Goal: Register for event/course

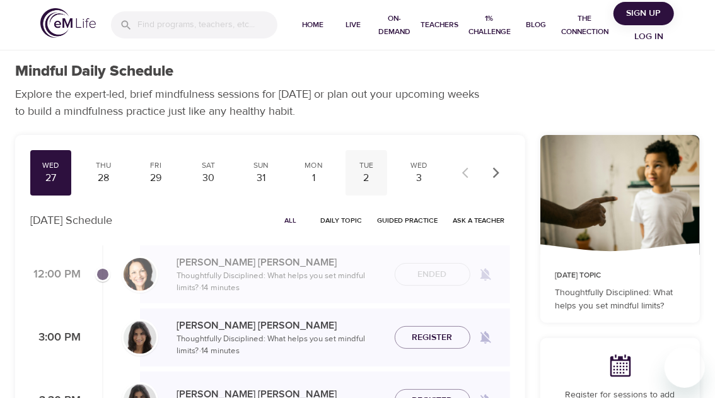
click at [374, 172] on div "2" at bounding box center [366, 178] width 31 height 15
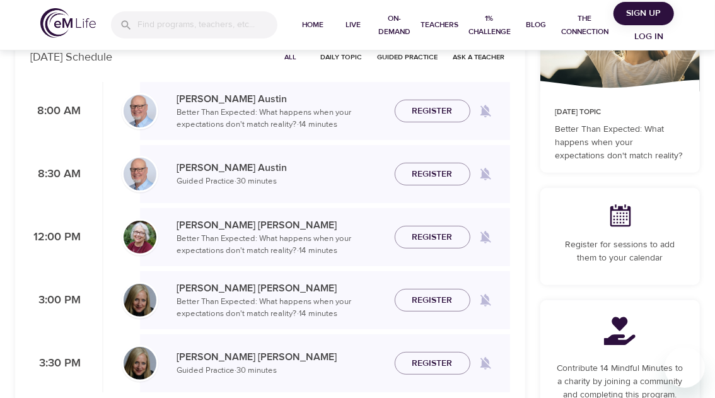
scroll to position [168, 0]
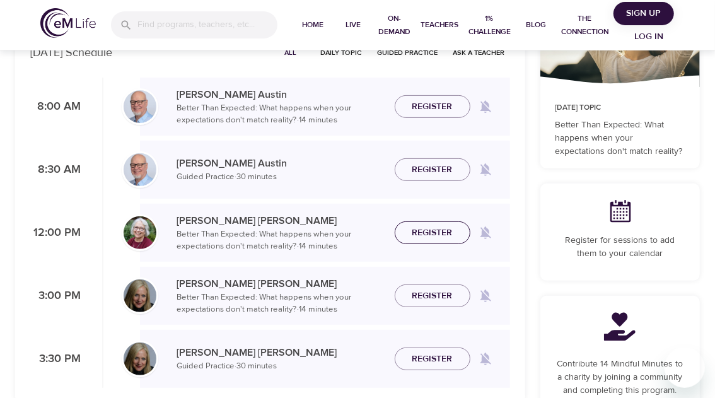
click at [428, 231] on span "Register" at bounding box center [432, 233] width 40 height 16
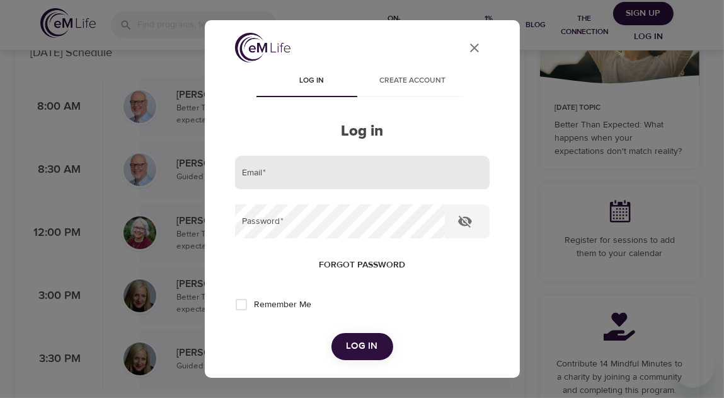
click at [276, 171] on input "email" at bounding box center [362, 173] width 255 height 34
type input "[EMAIL_ADDRESS][US_STATE][DOMAIN_NAME]"
click at [245, 305] on input "Remember Me" at bounding box center [241, 304] width 26 height 26
checkbox input "true"
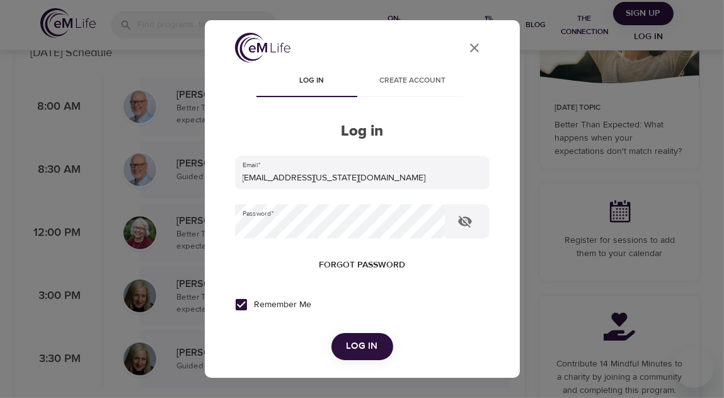
click at [368, 339] on span "Log in" at bounding box center [363, 346] width 32 height 16
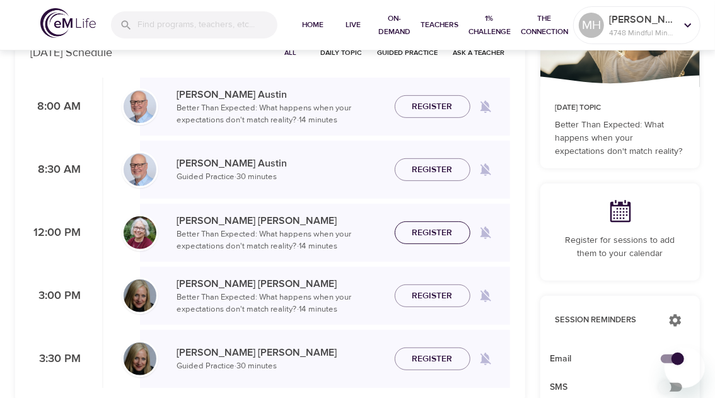
click at [429, 232] on span "Register" at bounding box center [432, 233] width 40 height 16
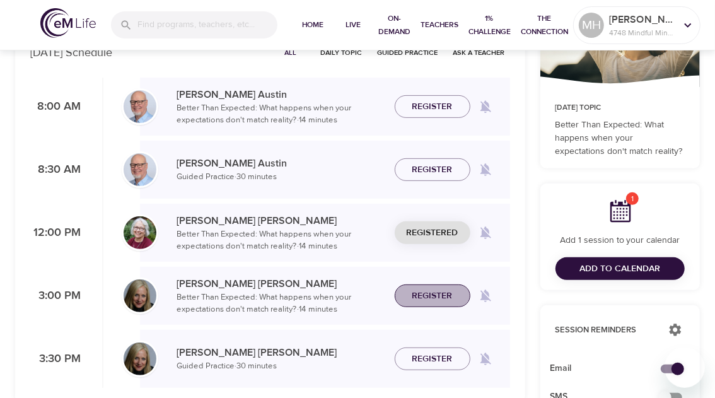
click at [420, 298] on span "Register" at bounding box center [432, 296] width 40 height 16
click at [414, 358] on span "Register" at bounding box center [432, 359] width 40 height 16
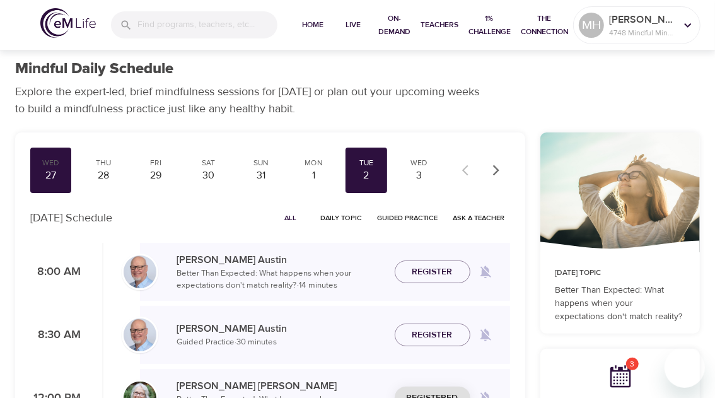
scroll to position [0, 0]
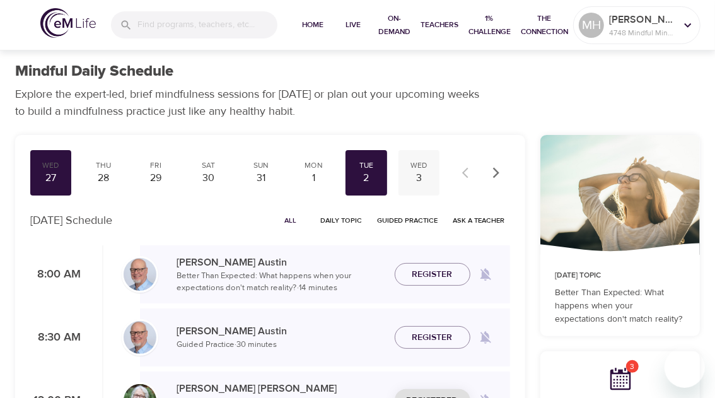
click at [415, 173] on div "3" at bounding box center [418, 178] width 31 height 15
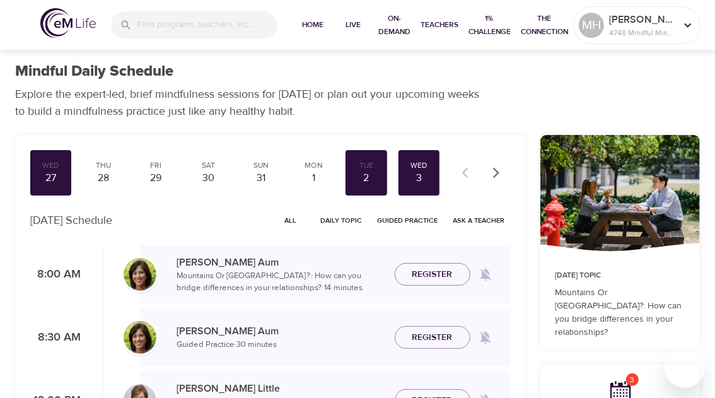
click at [490, 169] on icon "button" at bounding box center [496, 172] width 13 height 13
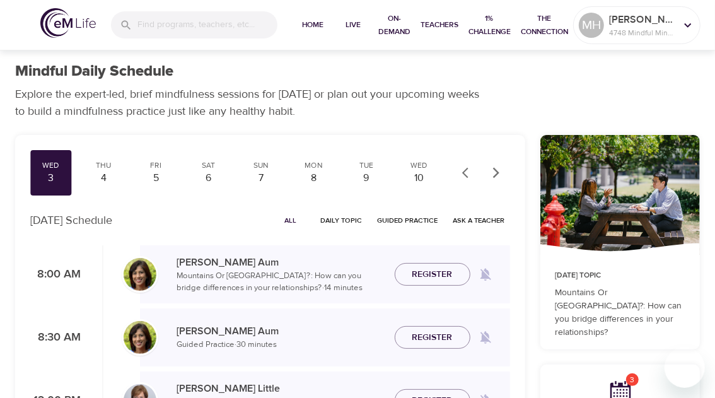
scroll to position [84, 0]
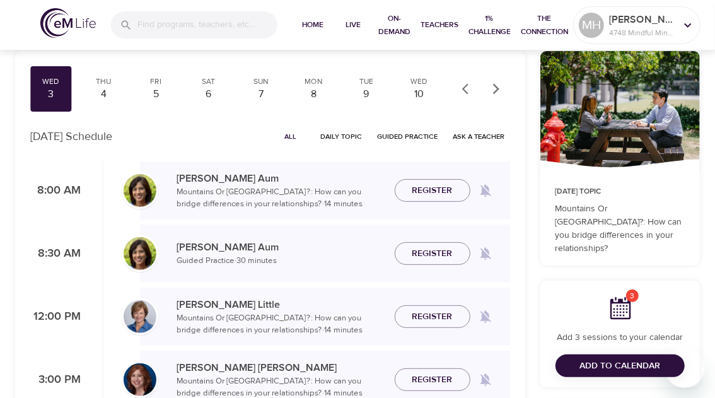
click at [420, 190] on span "Register" at bounding box center [432, 191] width 40 height 16
click at [422, 253] on span "Register" at bounding box center [432, 254] width 40 height 16
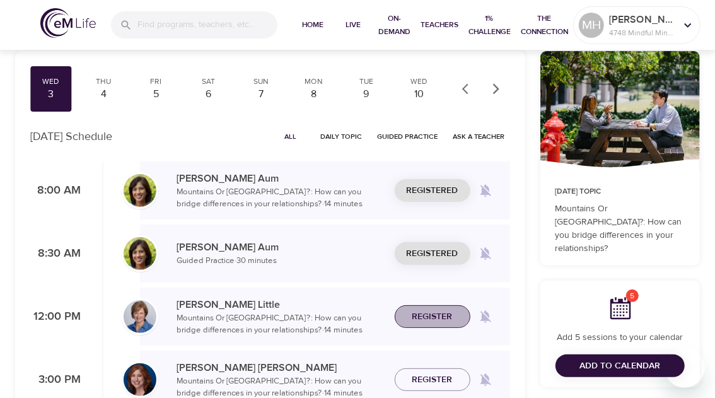
click at [416, 320] on span "Register" at bounding box center [432, 317] width 40 height 16
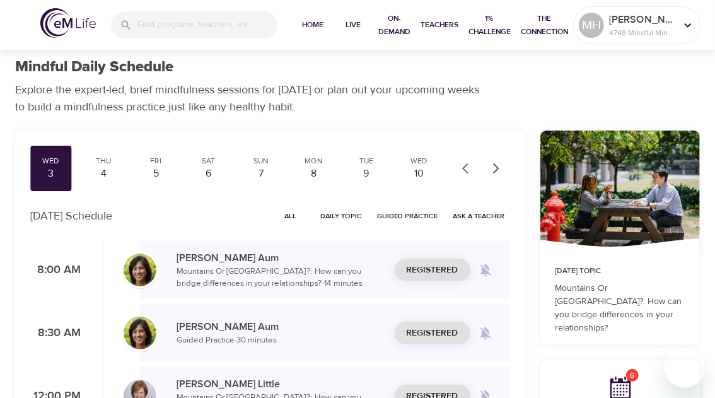
scroll to position [0, 0]
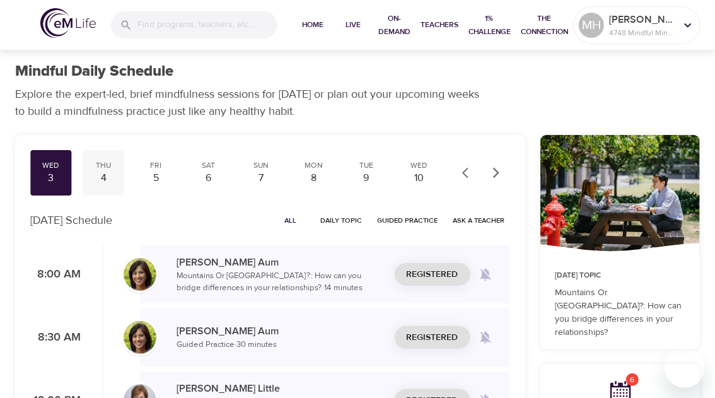
click at [95, 171] on div "4" at bounding box center [103, 178] width 31 height 15
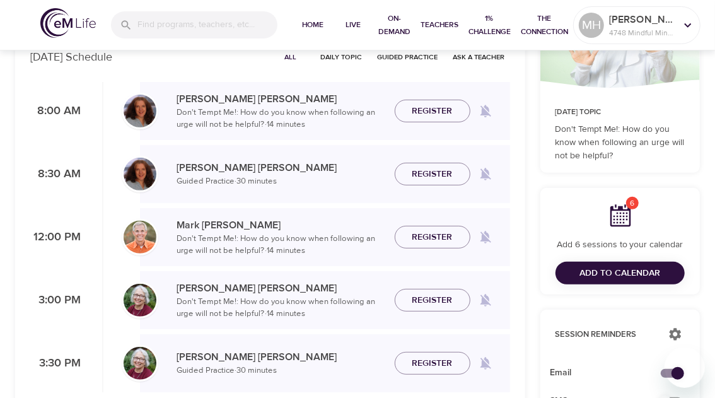
scroll to position [168, 0]
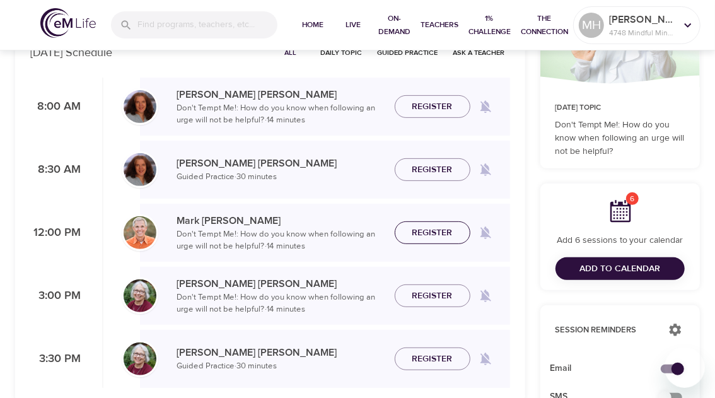
click at [431, 233] on span "Register" at bounding box center [432, 233] width 40 height 16
click at [426, 292] on span "Register" at bounding box center [432, 296] width 40 height 16
click at [426, 358] on span "Register" at bounding box center [432, 359] width 40 height 16
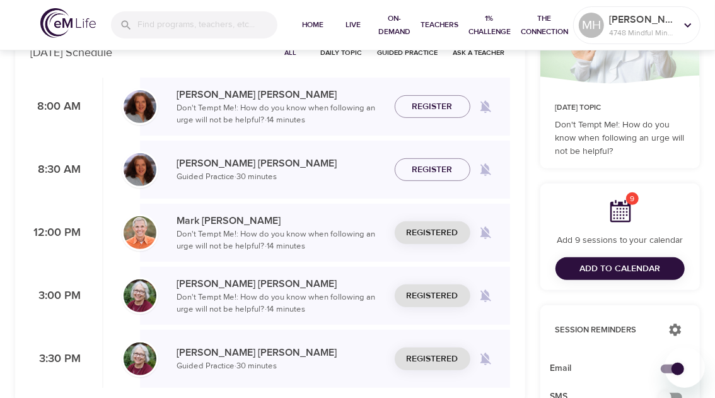
click at [591, 266] on span "Add to Calendar" at bounding box center [619, 269] width 81 height 16
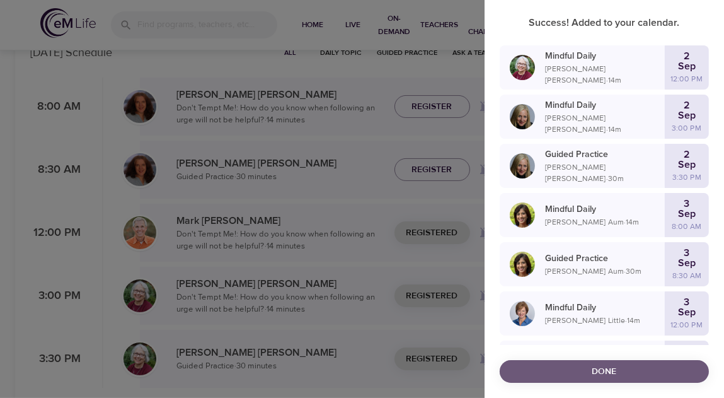
click at [594, 368] on span "Done" at bounding box center [604, 372] width 189 height 16
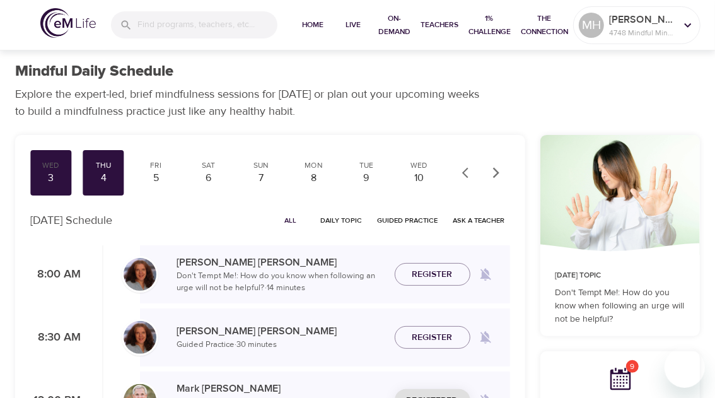
scroll to position [0, 0]
click at [306, 176] on div "8" at bounding box center [313, 178] width 31 height 15
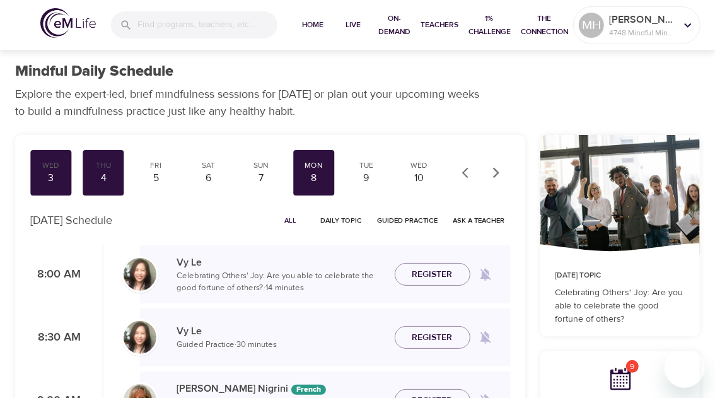
scroll to position [84, 0]
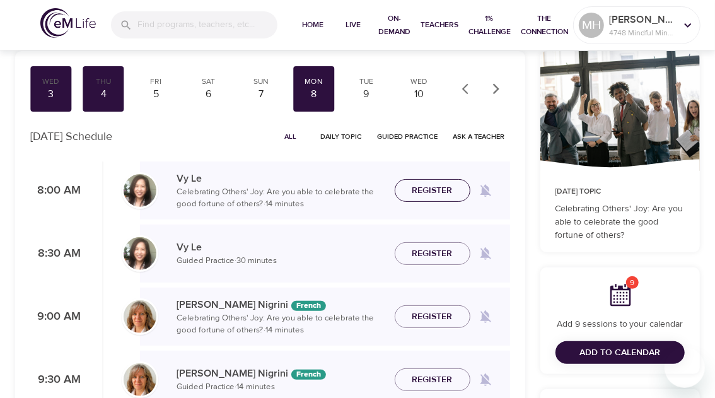
click at [421, 191] on span "Register" at bounding box center [432, 191] width 40 height 16
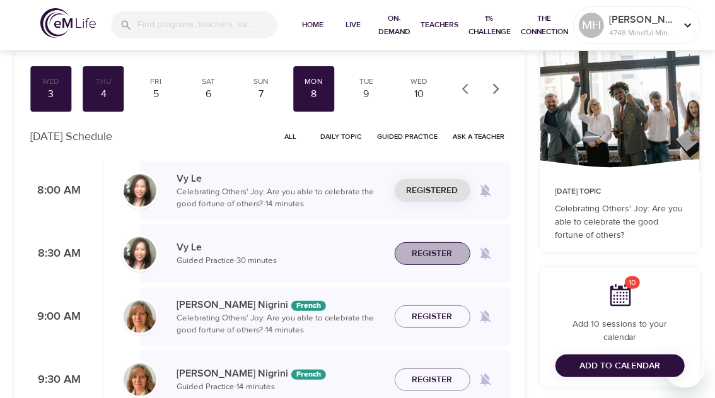
click at [425, 250] on span "Register" at bounding box center [432, 254] width 40 height 16
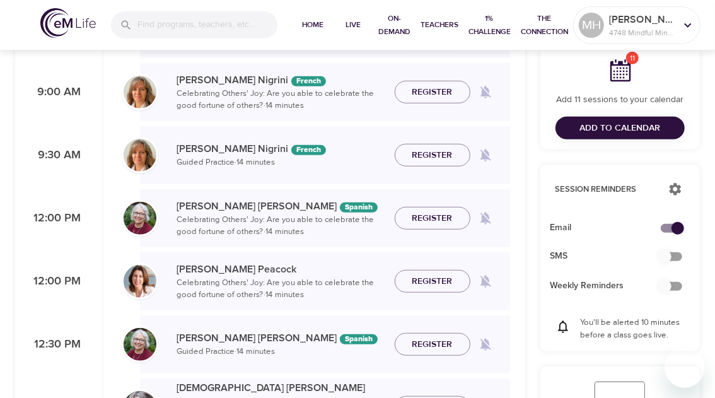
scroll to position [336, 0]
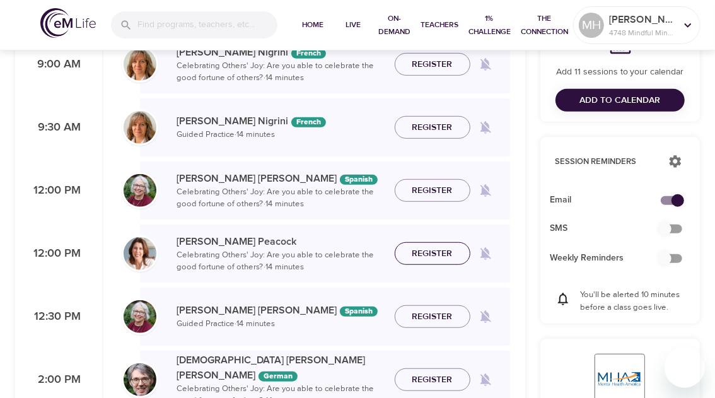
click at [436, 253] on span "Register" at bounding box center [432, 254] width 40 height 16
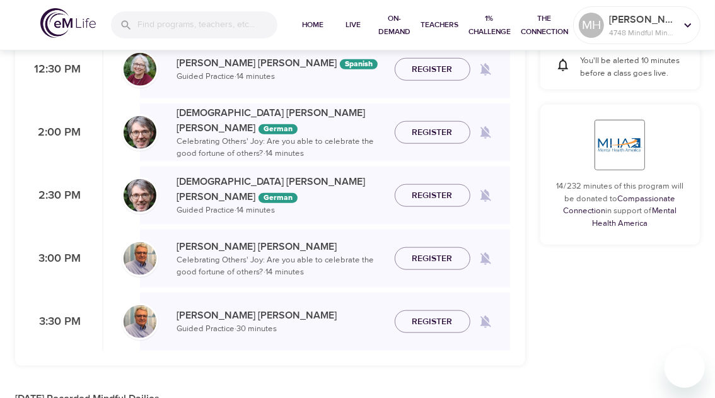
scroll to position [588, 0]
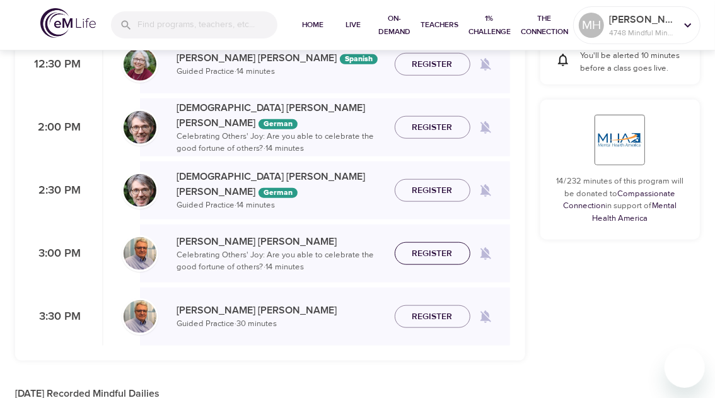
click at [421, 253] on span "Register" at bounding box center [432, 254] width 40 height 16
click at [419, 313] on span "Register" at bounding box center [432, 317] width 40 height 16
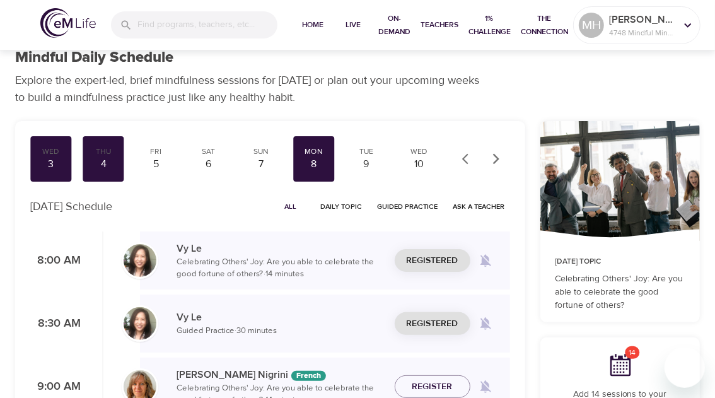
scroll to position [0, 0]
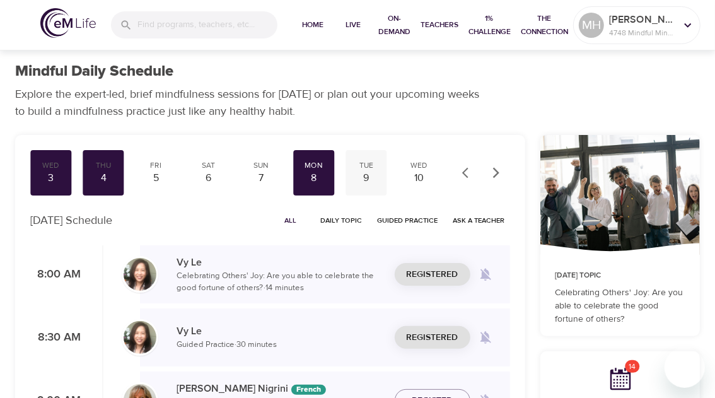
click at [362, 175] on div "9" at bounding box center [366, 178] width 31 height 15
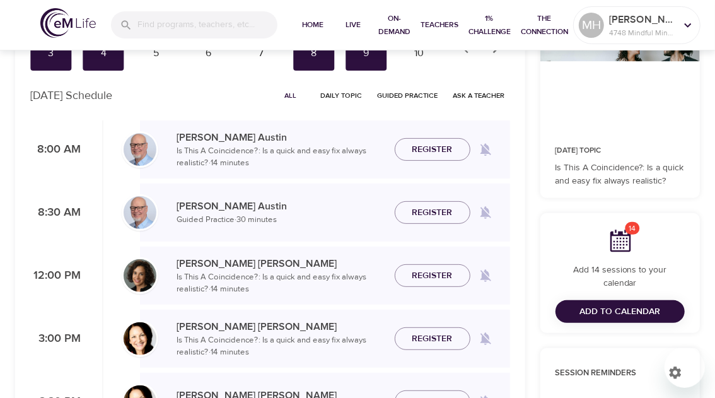
scroll to position [168, 0]
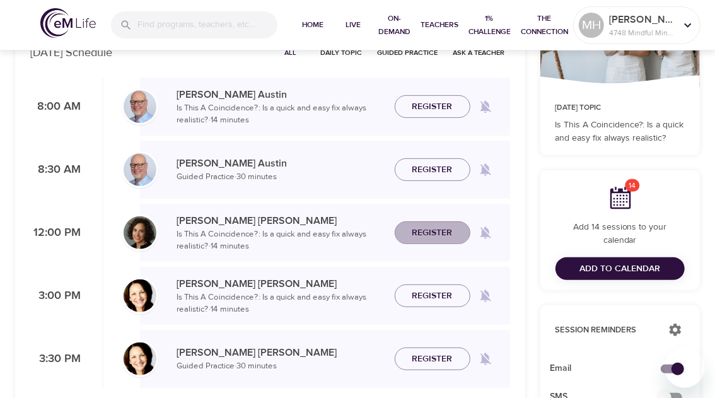
click at [422, 232] on span "Register" at bounding box center [432, 233] width 40 height 16
click at [436, 291] on span "Register" at bounding box center [432, 296] width 40 height 16
click at [429, 354] on span "Register" at bounding box center [432, 359] width 40 height 16
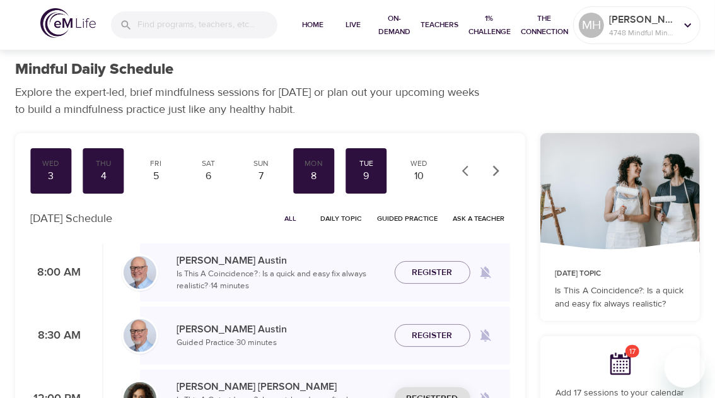
scroll to position [0, 0]
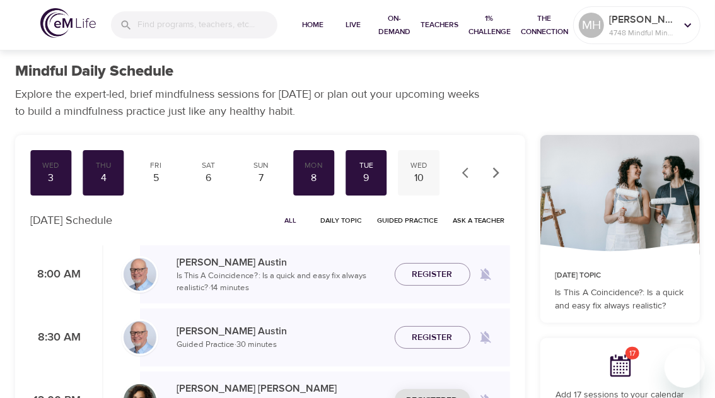
click at [415, 183] on div "10" at bounding box center [418, 178] width 31 height 15
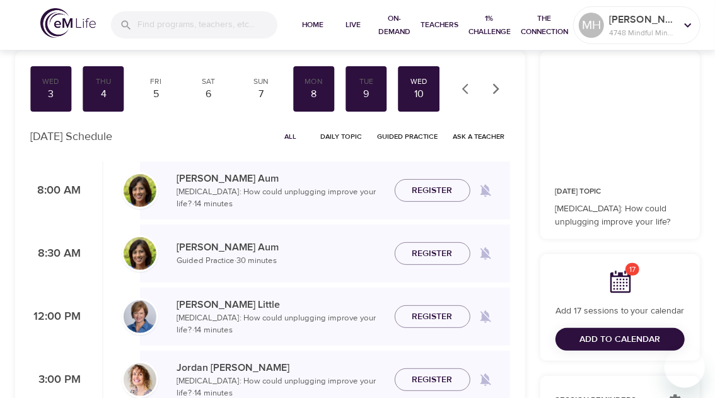
scroll to position [168, 0]
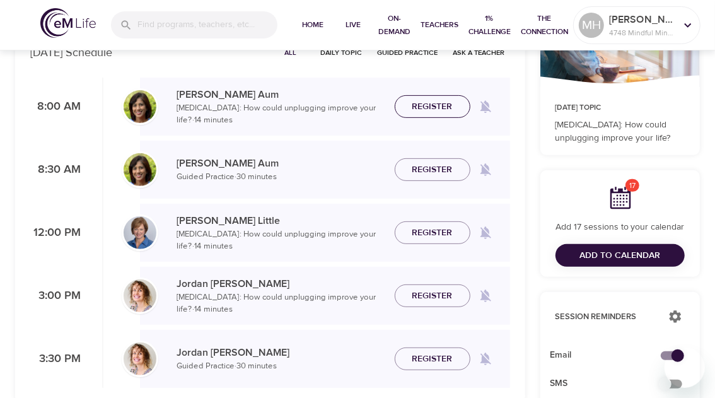
click at [432, 108] on span "Register" at bounding box center [432, 107] width 40 height 16
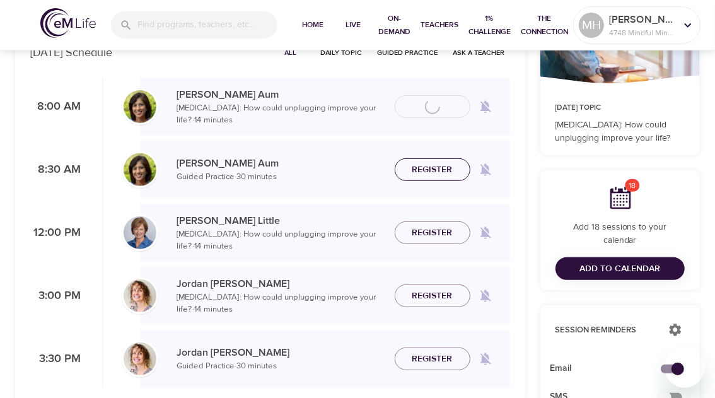
click at [431, 165] on span "Register" at bounding box center [432, 170] width 40 height 16
click at [427, 235] on span "Register" at bounding box center [432, 233] width 40 height 16
click at [429, 295] on span "Register" at bounding box center [432, 296] width 40 height 16
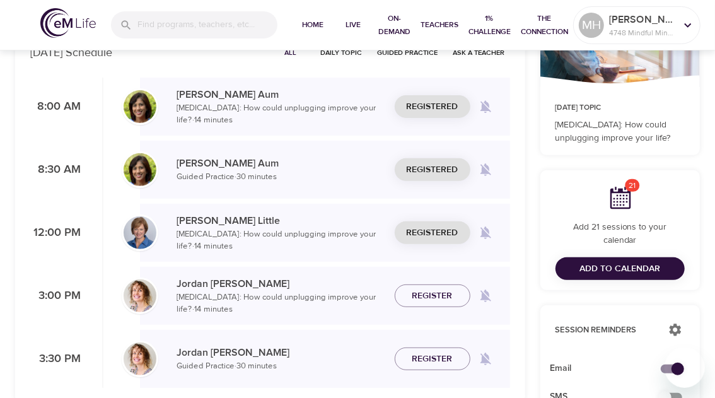
click at [422, 359] on span "Register" at bounding box center [432, 359] width 40 height 16
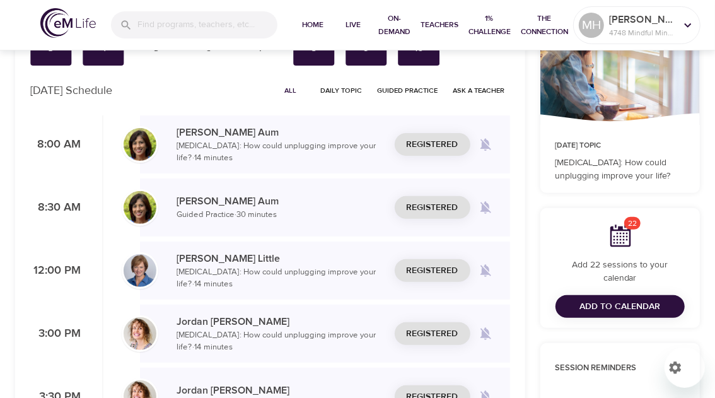
scroll to position [0, 0]
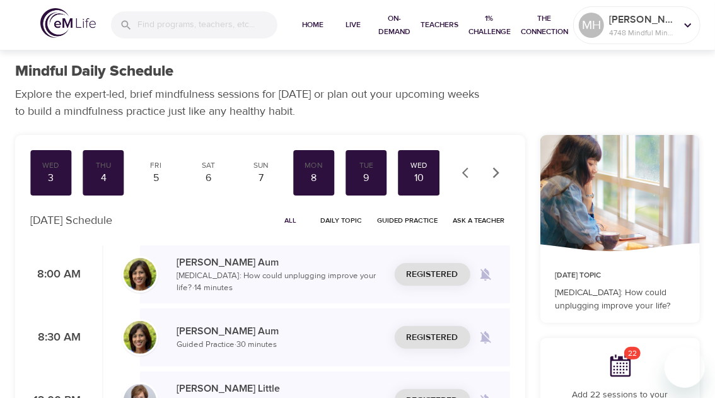
click at [499, 173] on icon "button" at bounding box center [496, 172] width 13 height 13
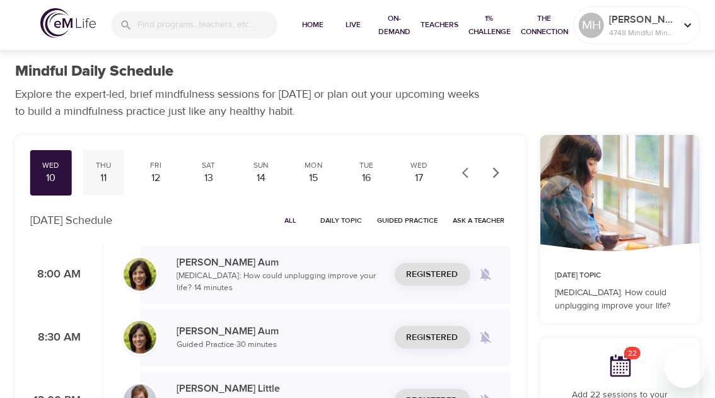
click at [106, 166] on div "Thu" at bounding box center [103, 165] width 31 height 11
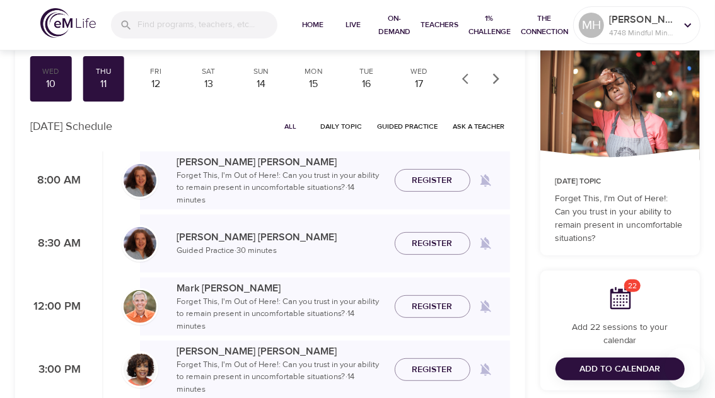
scroll to position [168, 0]
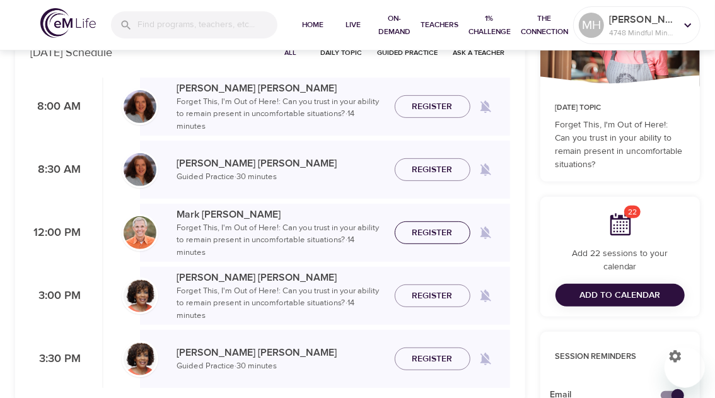
click at [432, 235] on span "Register" at bounding box center [432, 233] width 40 height 16
click at [439, 105] on span "Register" at bounding box center [432, 107] width 40 height 16
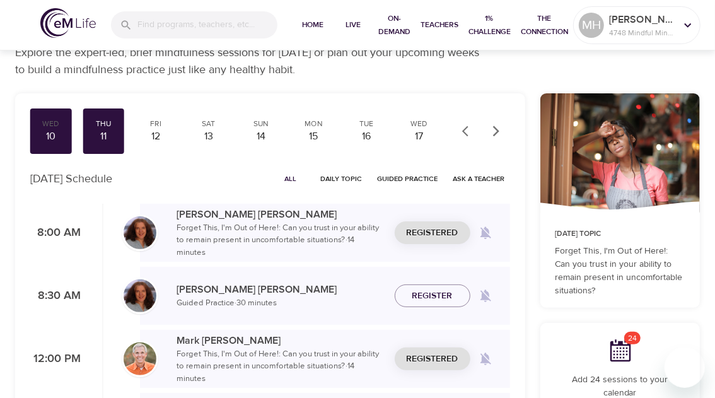
scroll to position [0, 0]
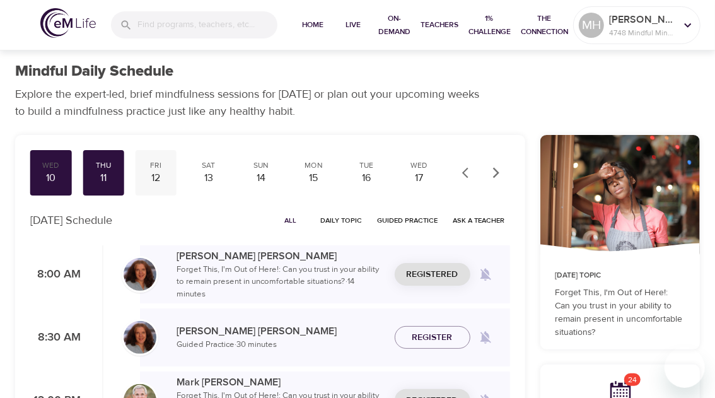
click at [156, 171] on div "12" at bounding box center [156, 178] width 31 height 15
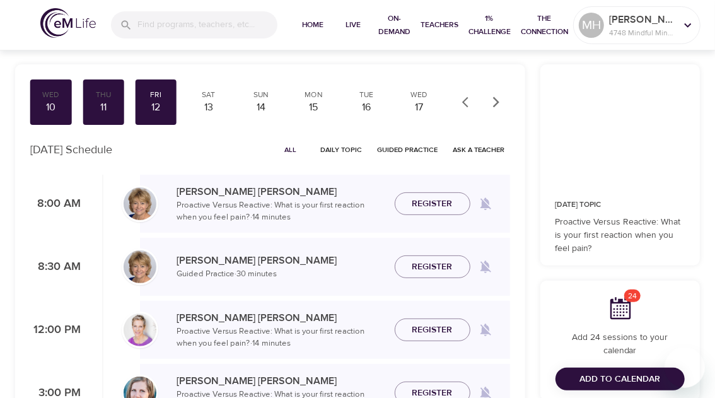
scroll to position [84, 0]
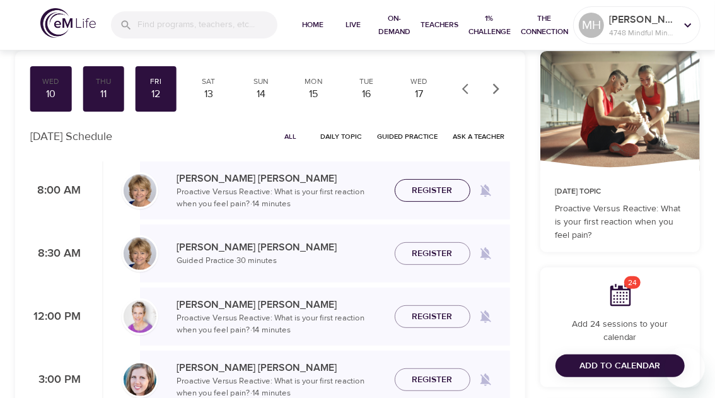
click at [426, 186] on span "Register" at bounding box center [432, 191] width 40 height 16
click at [422, 252] on span "Register" at bounding box center [432, 254] width 40 height 16
click at [422, 315] on span "Register" at bounding box center [432, 317] width 40 height 16
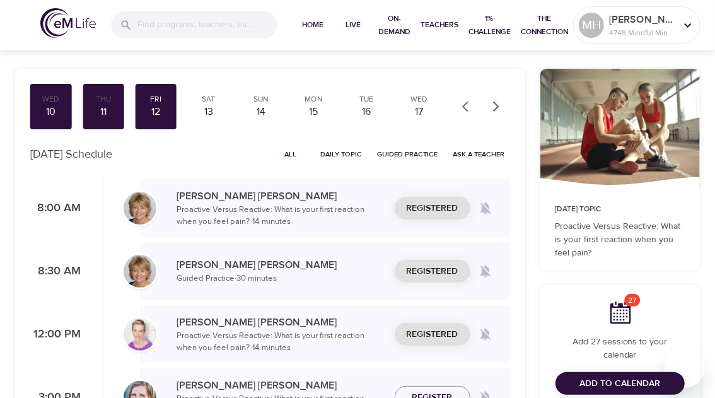
scroll to position [0, 0]
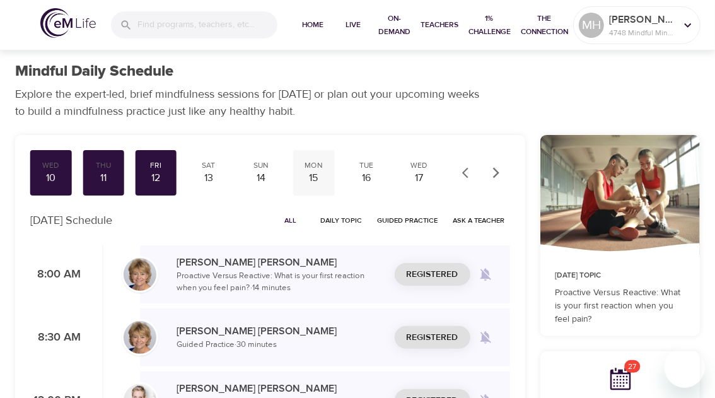
click at [316, 170] on div "Mon 15" at bounding box center [313, 172] width 41 height 45
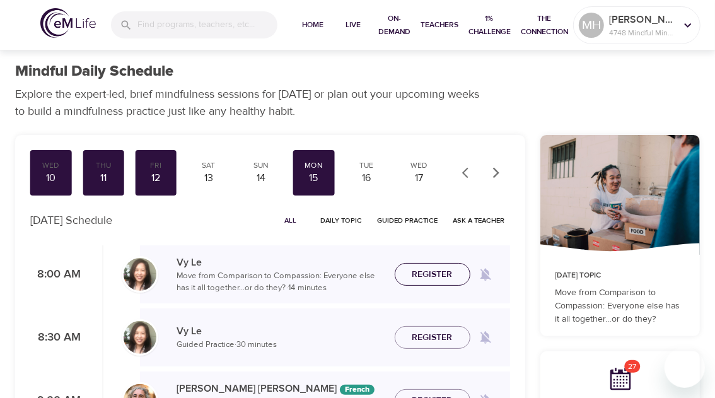
click at [444, 271] on span "Register" at bounding box center [432, 275] width 40 height 16
click at [432, 332] on span "Register" at bounding box center [432, 338] width 40 height 16
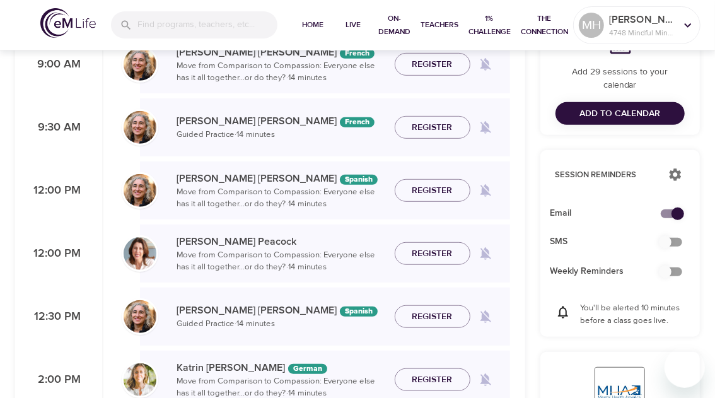
scroll to position [420, 0]
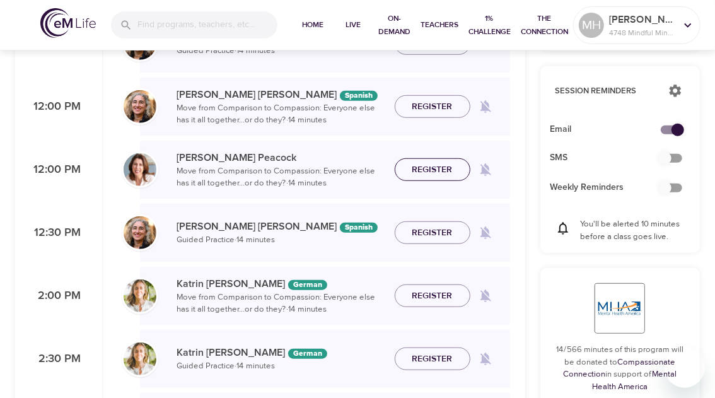
click at [427, 165] on span "Register" at bounding box center [432, 170] width 40 height 16
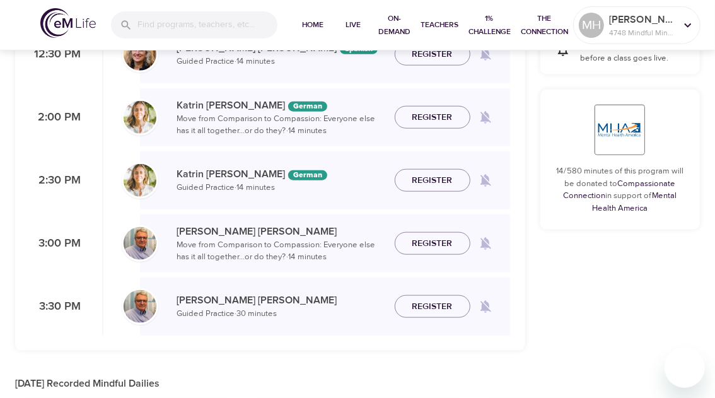
scroll to position [672, 0]
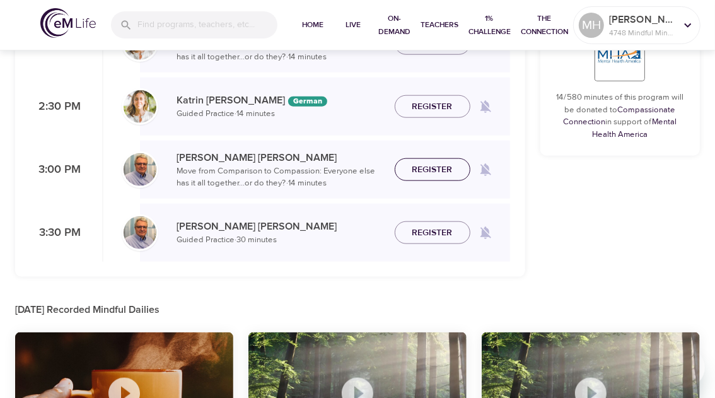
click at [430, 164] on span "Register" at bounding box center [432, 170] width 40 height 16
click at [432, 234] on span "Register" at bounding box center [432, 233] width 40 height 16
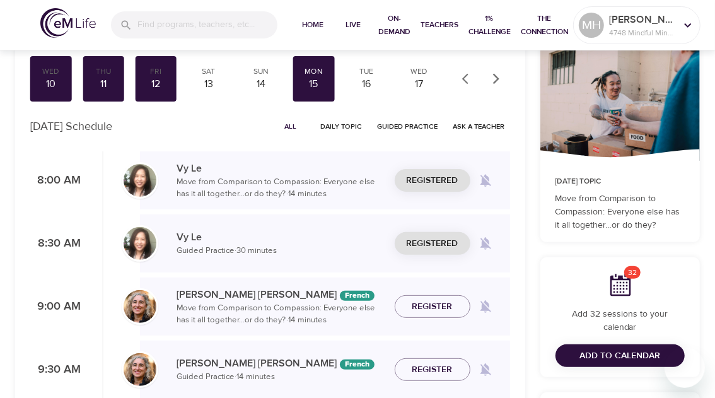
scroll to position [84, 0]
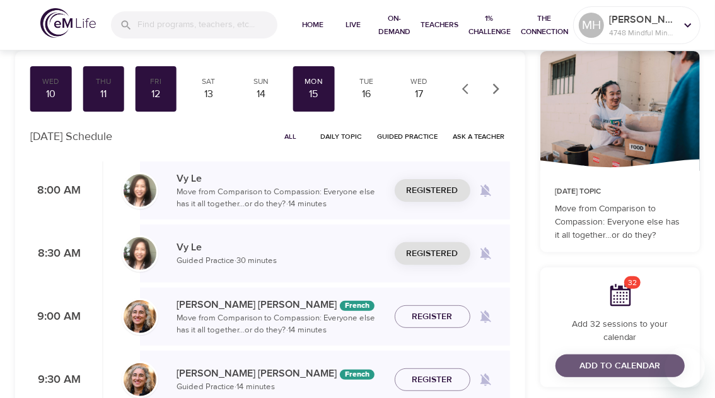
click at [628, 358] on span "Add to Calendar" at bounding box center [619, 366] width 81 height 16
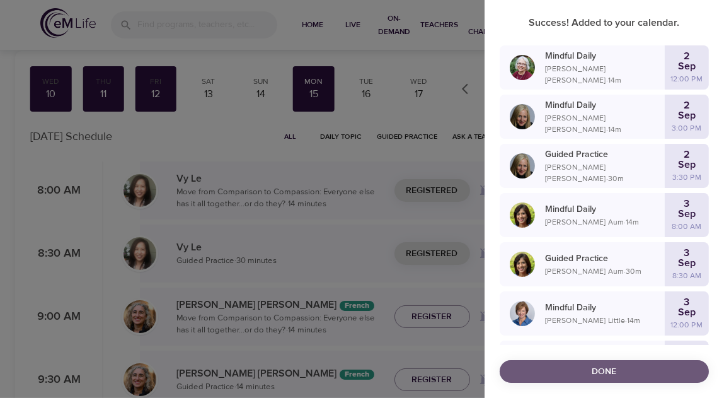
click at [540, 368] on span "Done" at bounding box center [604, 372] width 189 height 16
